Goal: Transaction & Acquisition: Purchase product/service

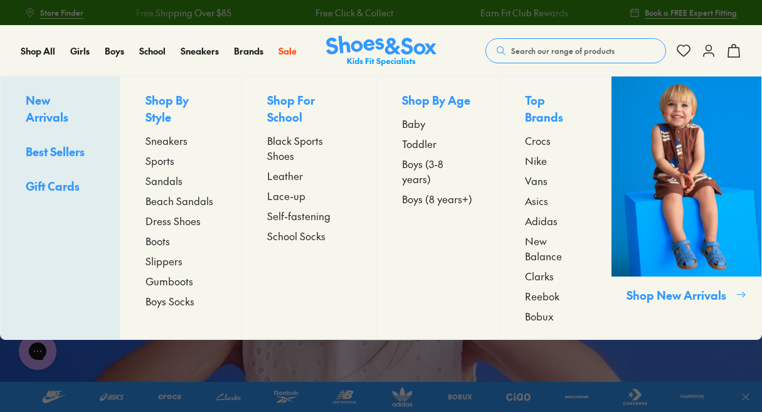
click at [154, 221] on span "Dress Shoes" at bounding box center [173, 220] width 55 height 15
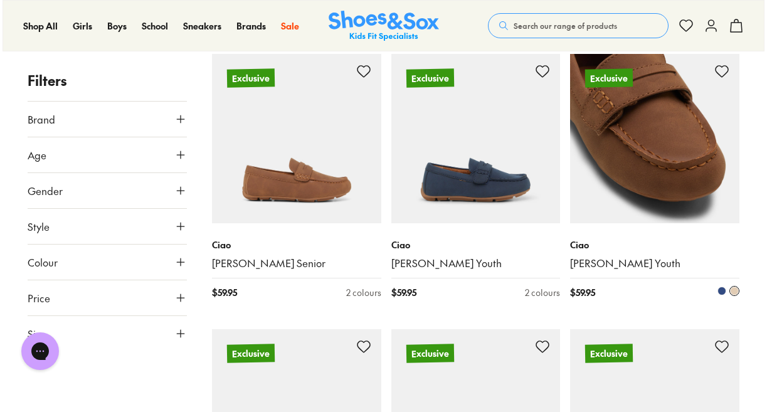
scroll to position [1029, 0]
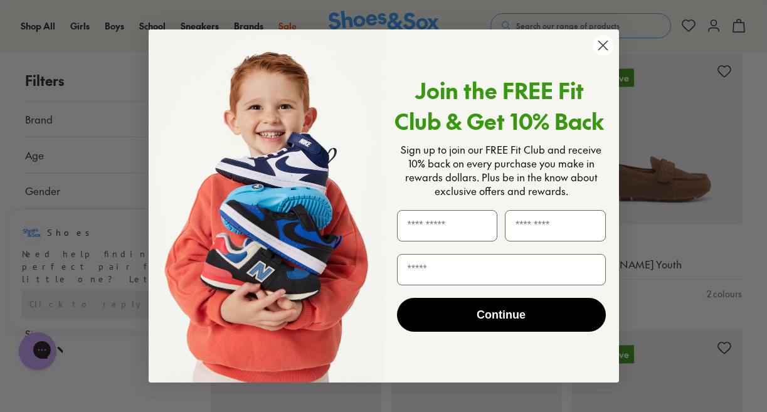
click at [601, 45] on circle "Close dialog" at bounding box center [602, 45] width 21 height 21
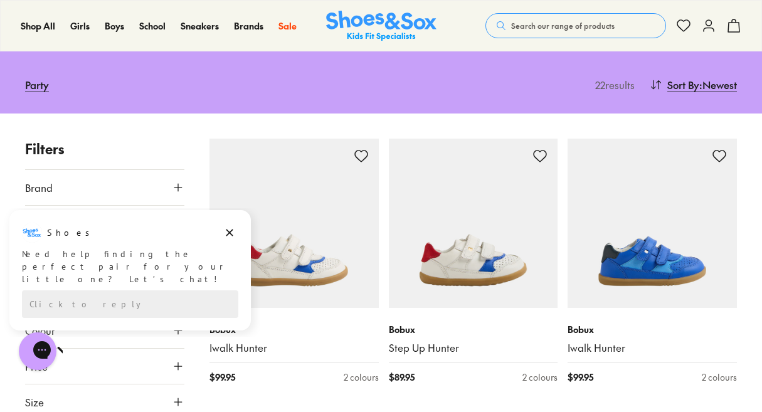
scroll to position [105, 0]
